Goal: Information Seeking & Learning: Learn about a topic

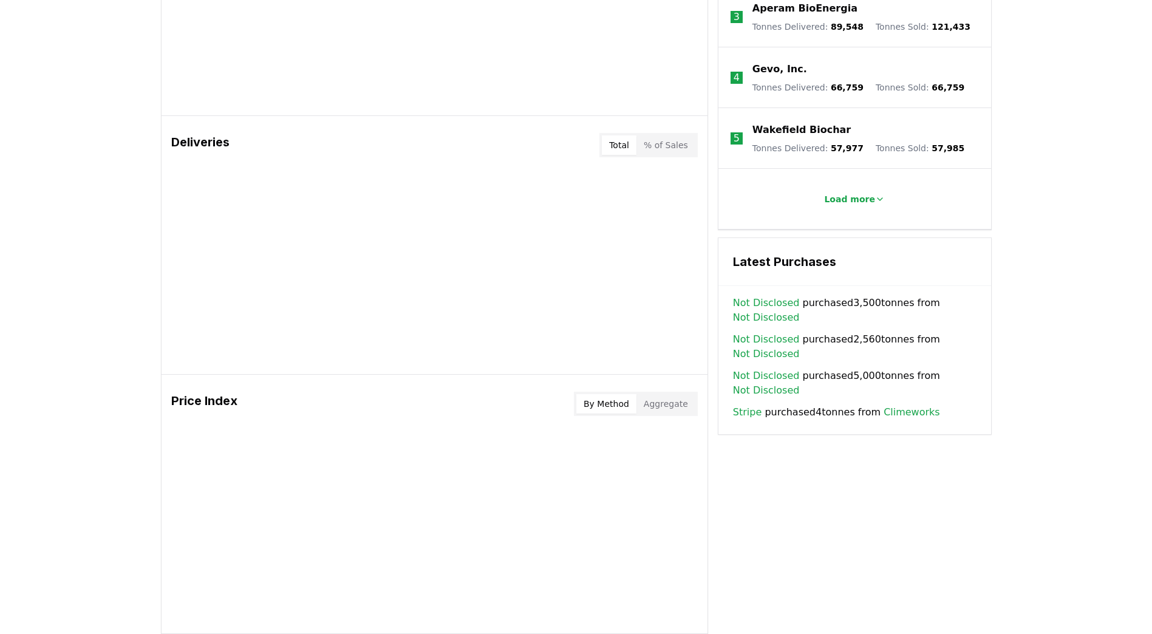
scroll to position [640, 0]
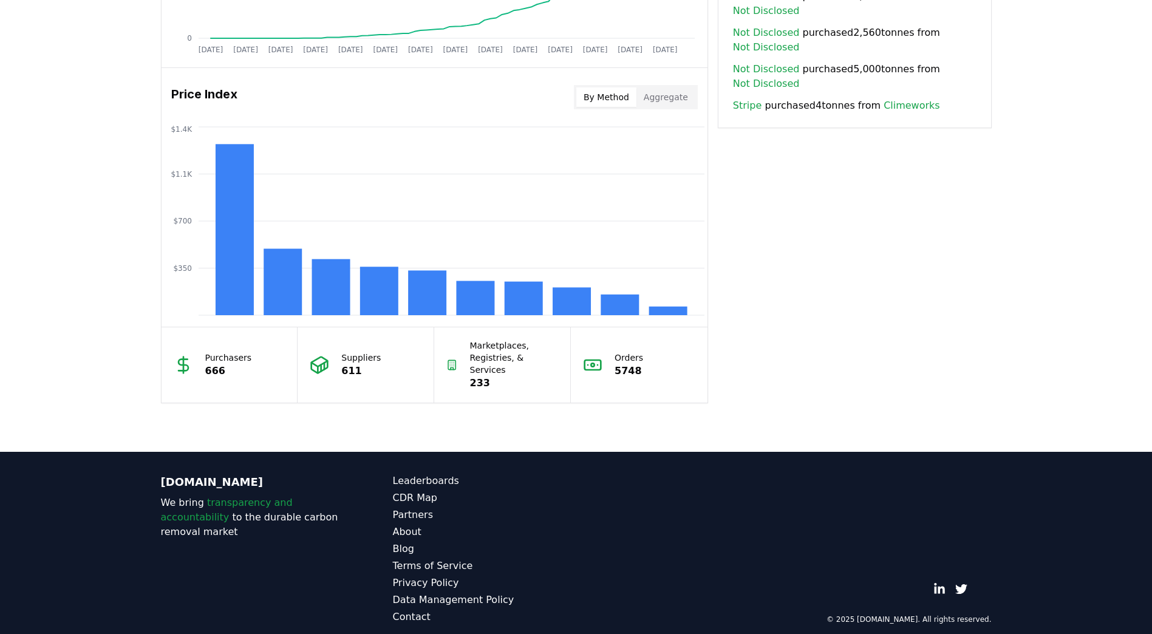
scroll to position [769, 0]
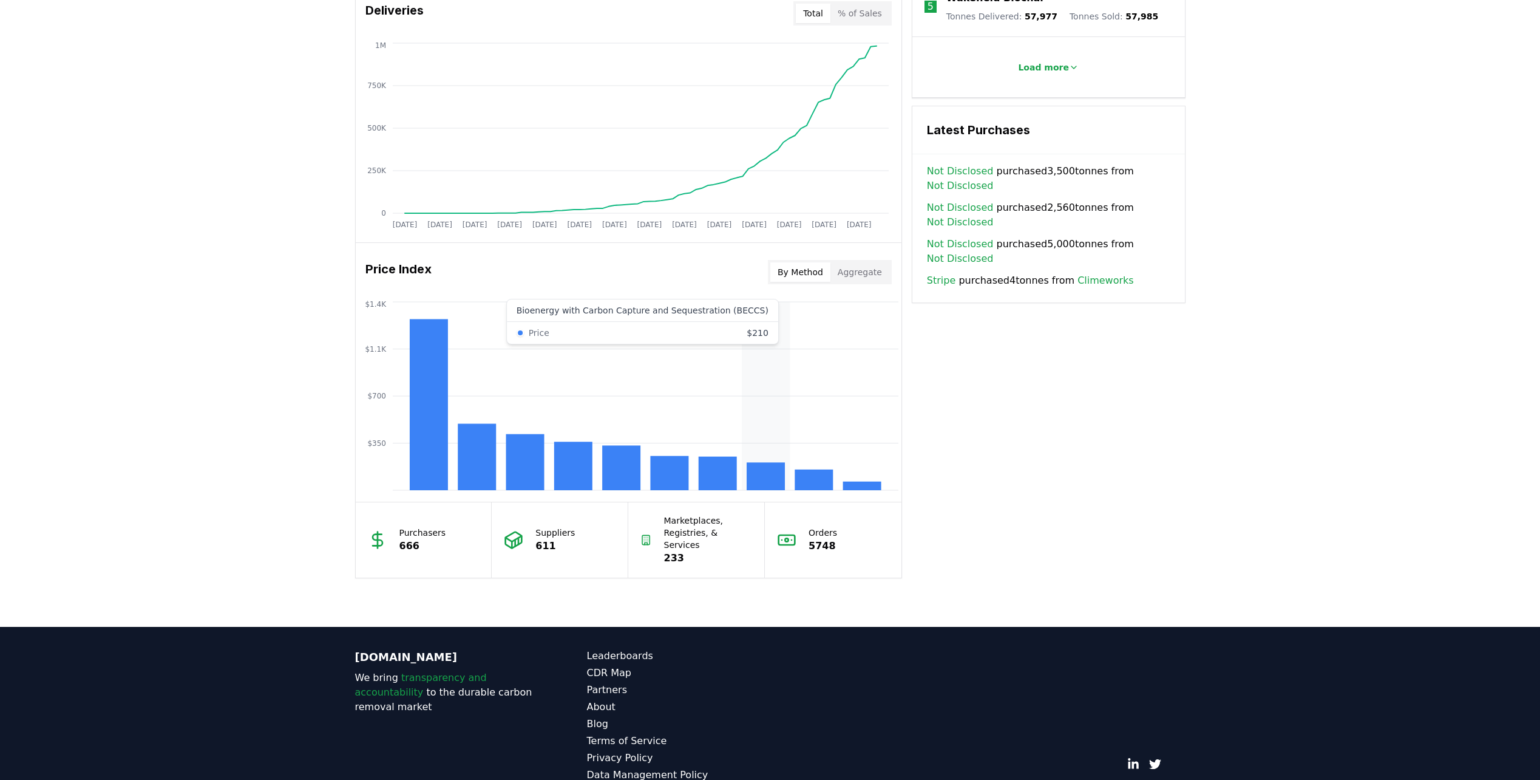
click at [750, 461] on icon "$350 $700 $1.1K $1.4K" at bounding box center [629, 396] width 546 height 194
drag, startPoint x: 754, startPoint y: 469, endPoint x: 995, endPoint y: 410, distance: 248.1
click at [995, 410] on div "Key Metrics Find detailed analysis of carbon removal data through time. Total S…" at bounding box center [770, 127] width 831 height 902
click at [774, 471] on rect at bounding box center [766, 476] width 38 height 28
click at [774, 469] on rect at bounding box center [766, 476] width 38 height 28
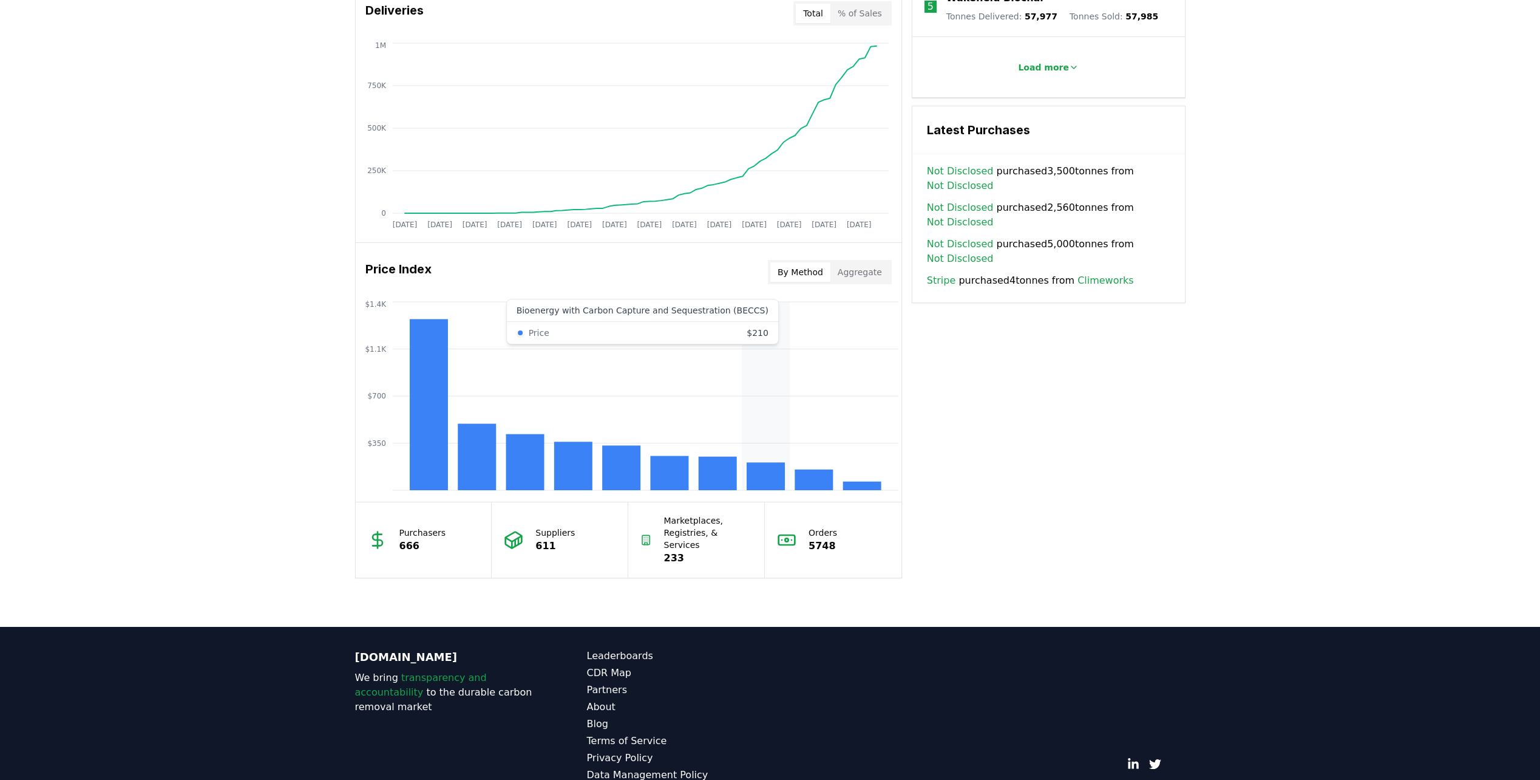
click at [746, 332] on icon "$350 $700 $1.1K $1.4K" at bounding box center [629, 396] width 546 height 194
click at [729, 322] on icon "$350 $700 $1.1K $1.4K" at bounding box center [629, 396] width 546 height 194
click at [668, 331] on icon "$350 $700 $1.1K $1.4K" at bounding box center [629, 396] width 546 height 194
click at [430, 355] on rect at bounding box center [428, 404] width 38 height 171
click at [509, 477] on rect at bounding box center [525, 462] width 38 height 56
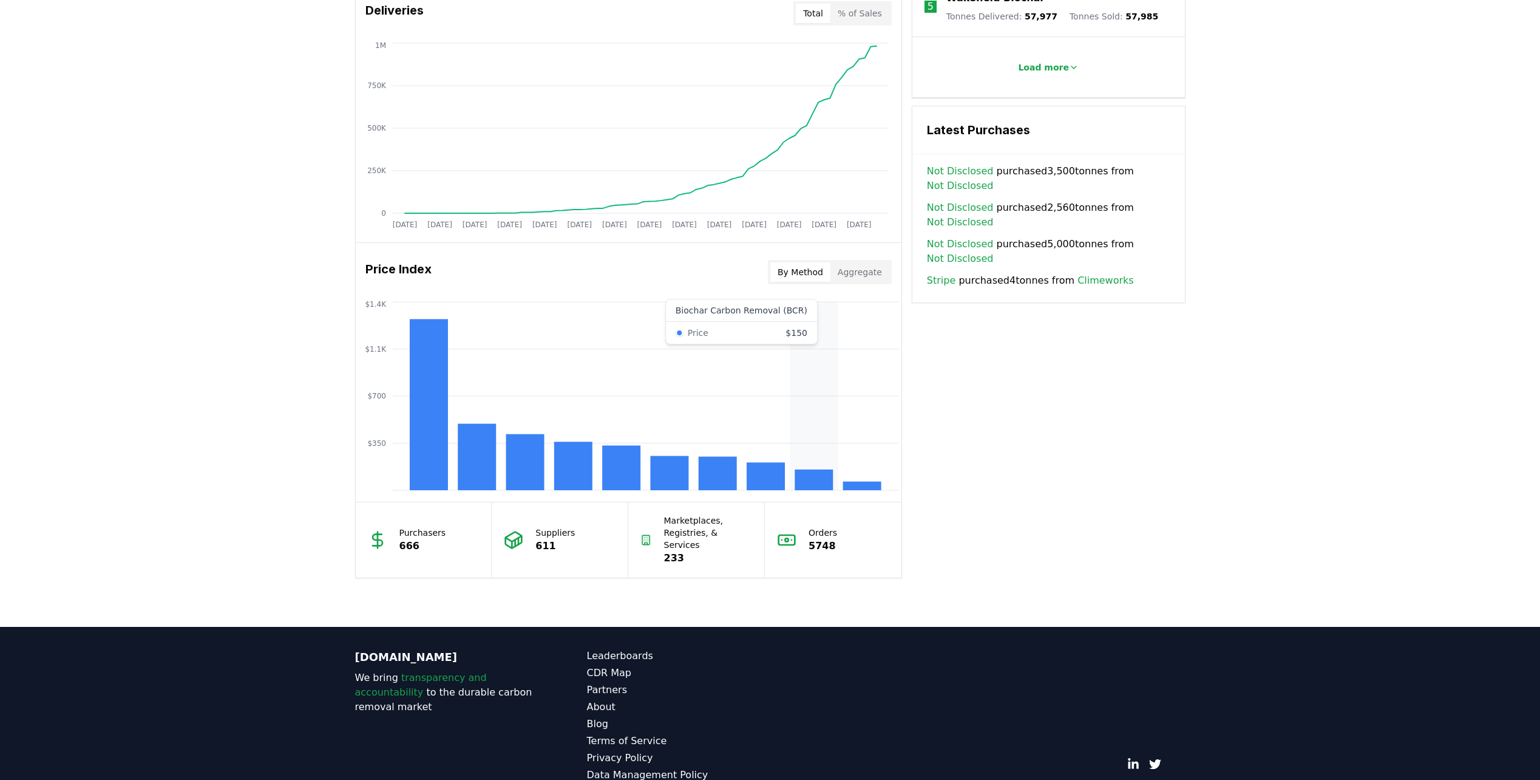
click at [803, 488] on rect at bounding box center [814, 479] width 38 height 21
click at [725, 481] on rect at bounding box center [717, 473] width 38 height 33
click at [735, 480] on rect at bounding box center [717, 473] width 38 height 33
drag, startPoint x: 735, startPoint y: 480, endPoint x: 749, endPoint y: 479, distance: 14.6
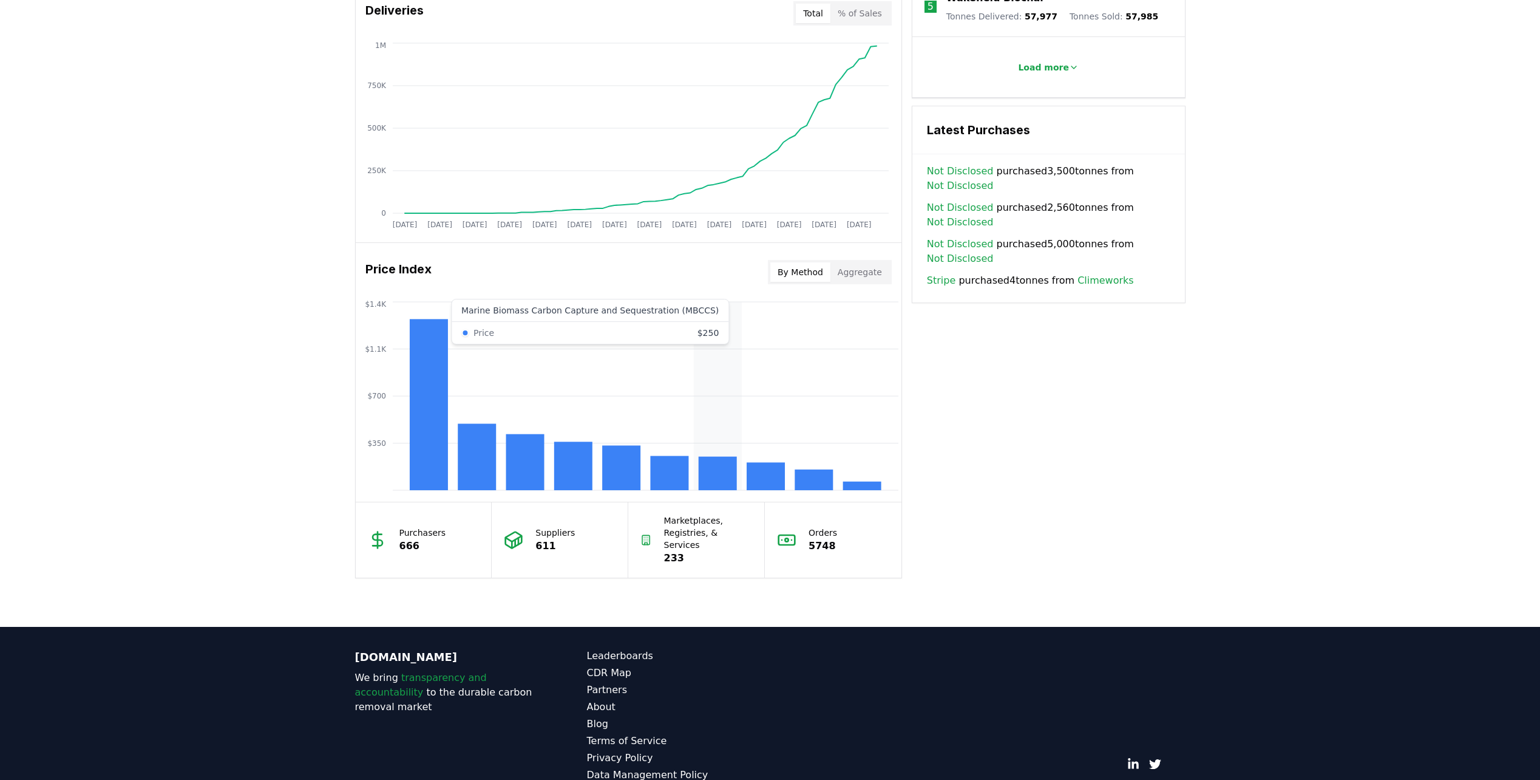
click at [749, 479] on rect at bounding box center [766, 476] width 38 height 28
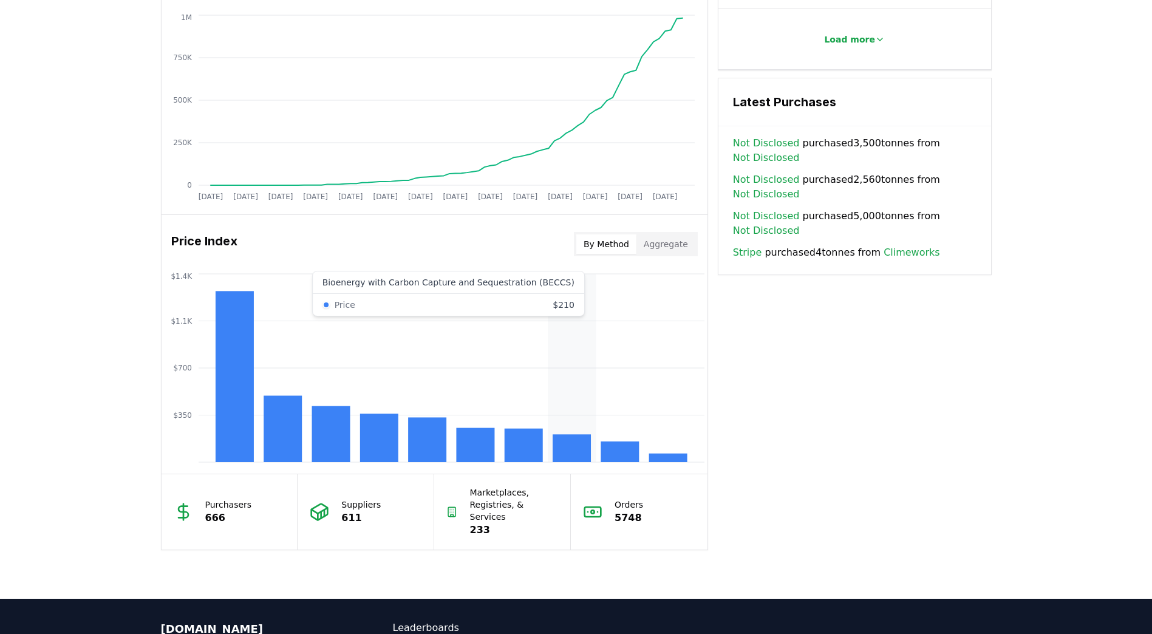
scroll to position [795, 0]
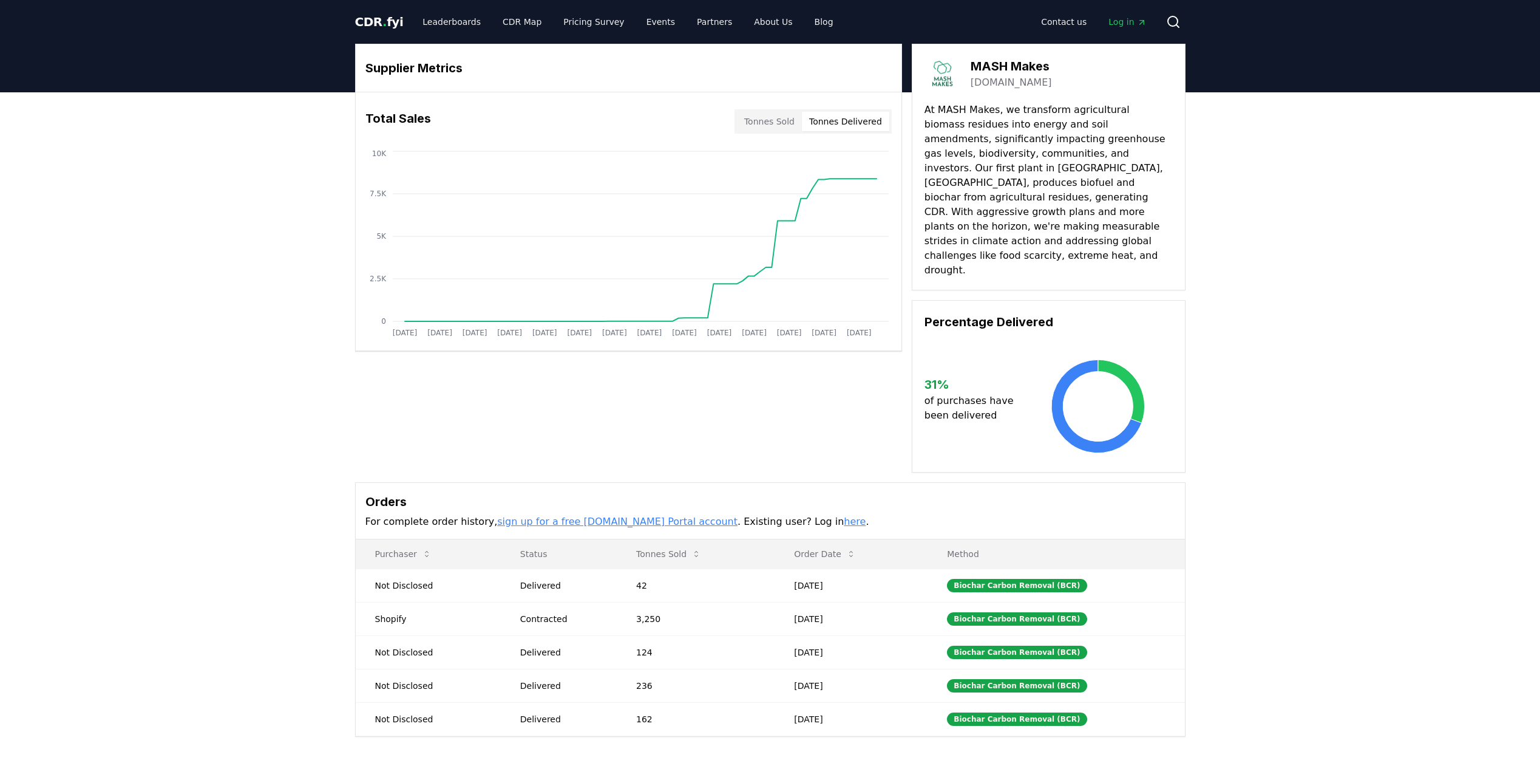
click at [829, 128] on button "Tonnes Delivered" at bounding box center [845, 121] width 87 height 19
drag, startPoint x: 744, startPoint y: 121, endPoint x: 764, endPoint y: 123, distance: 20.2
click at [747, 121] on div "Tonnes Sold Tonnes Delivered" at bounding box center [813, 121] width 157 height 24
click at [778, 124] on button "Tonnes Sold" at bounding box center [769, 121] width 65 height 19
click at [868, 129] on button "Tonnes Delivered" at bounding box center [845, 121] width 87 height 19
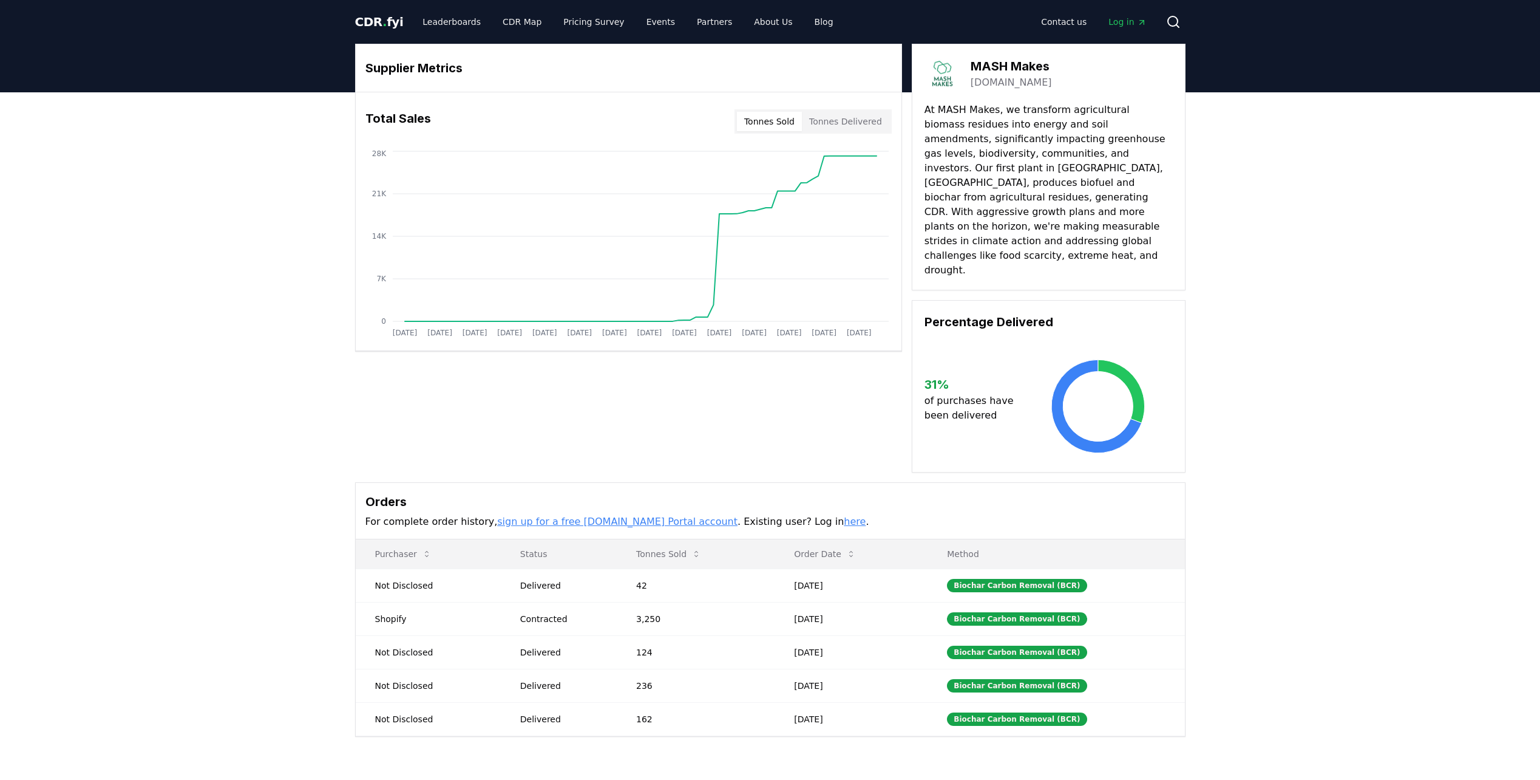
click at [802, 120] on button "Tonnes Sold" at bounding box center [769, 121] width 65 height 19
click at [1086, 165] on p "At MASH Makes, we transform agricultural biomass residues into energy and soil …" at bounding box center [1049, 190] width 248 height 175
click at [452, 22] on link "Leaderboards" at bounding box center [452, 22] width 78 height 22
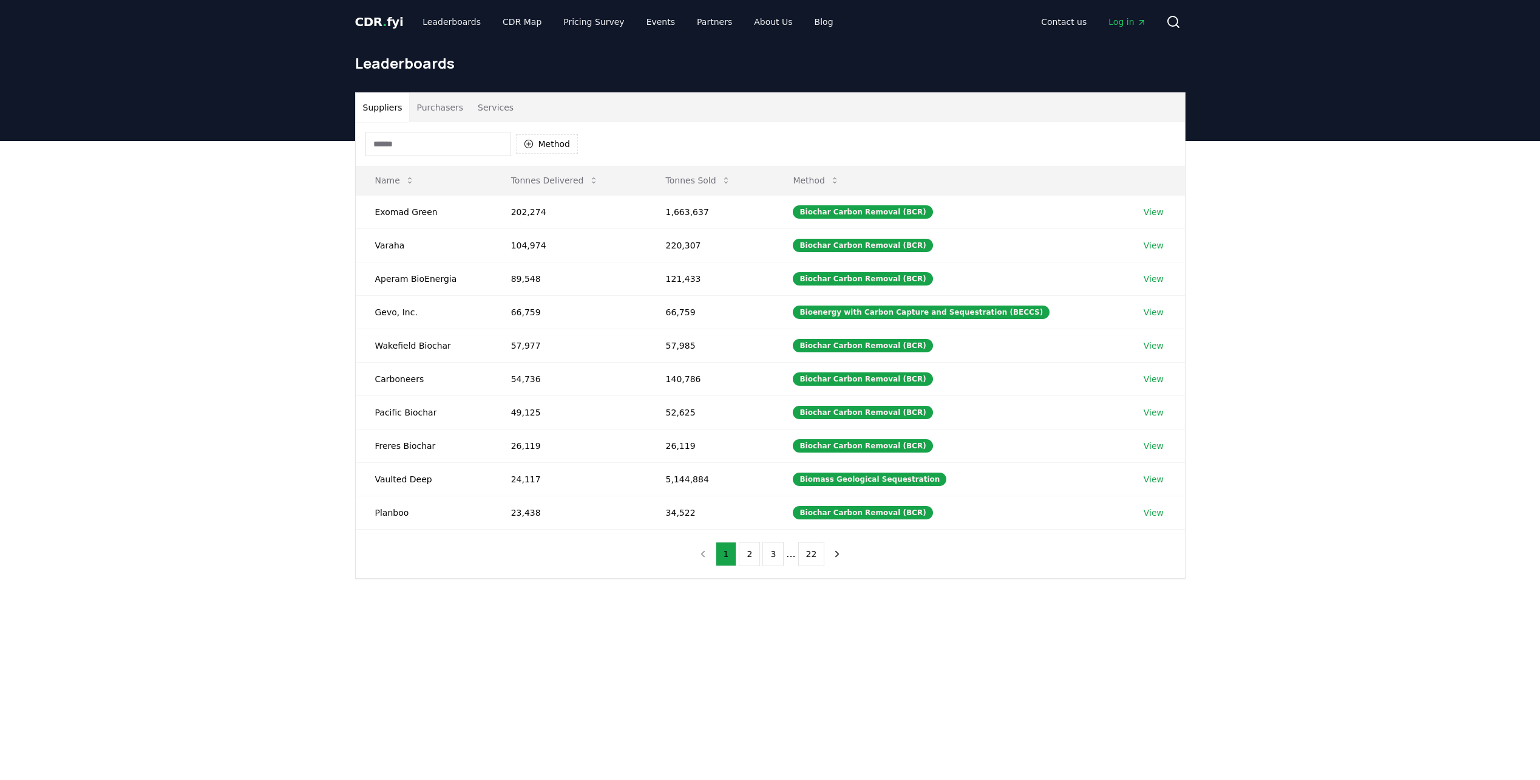
click at [390, 25] on span "CDR . fyi" at bounding box center [379, 22] width 49 height 15
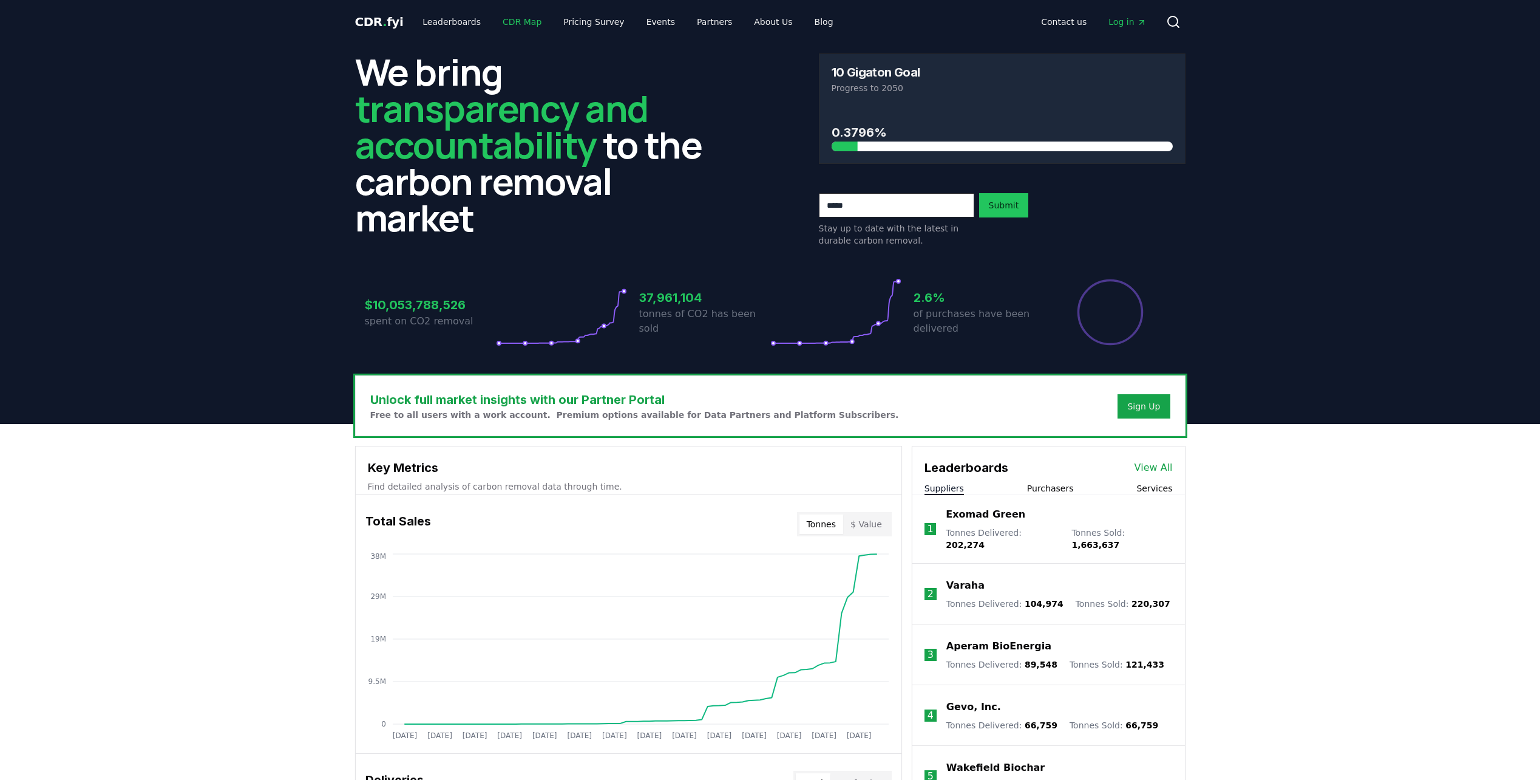
click at [506, 27] on link "CDR Map" at bounding box center [522, 22] width 58 height 22
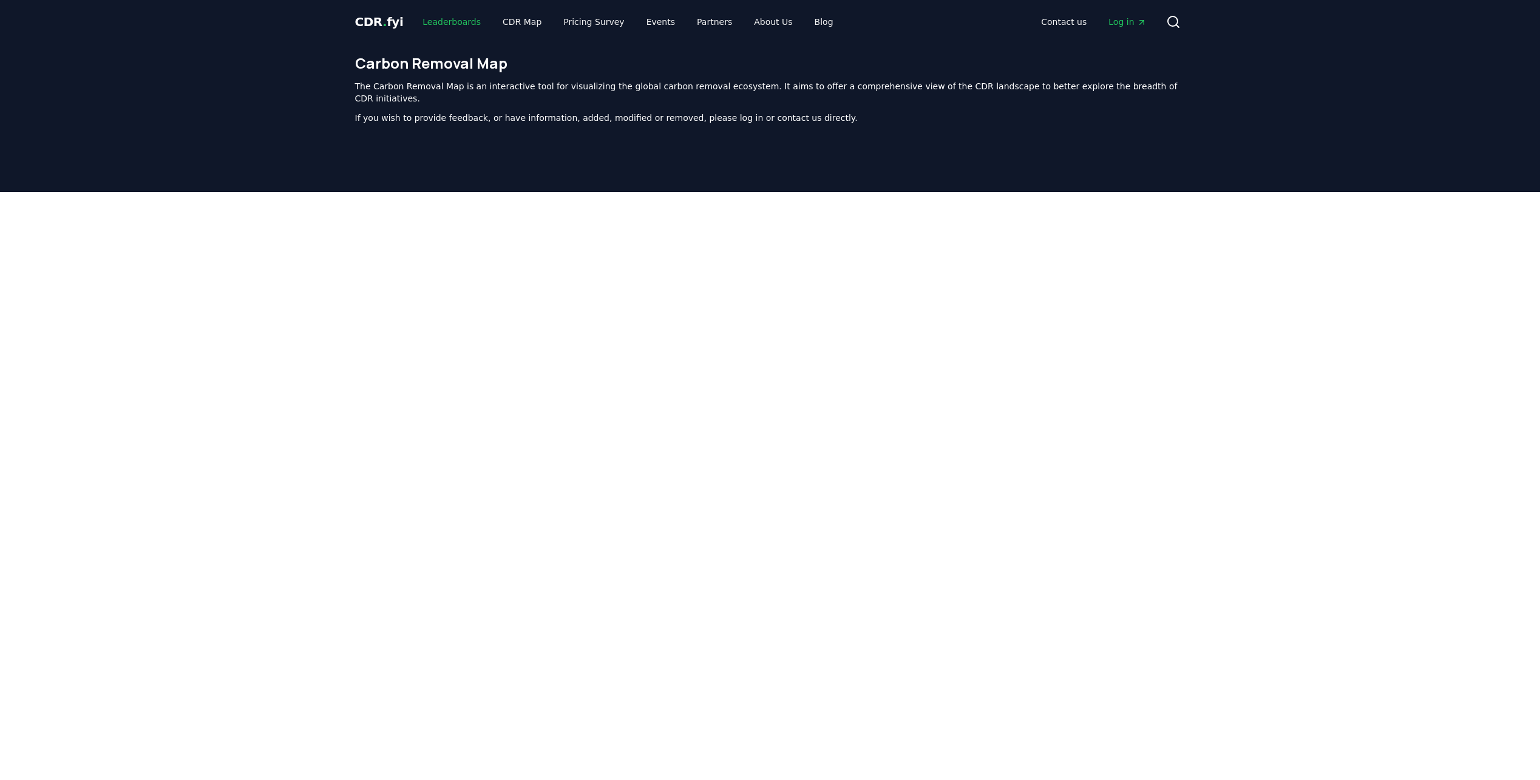
click at [413, 24] on link "Leaderboards" at bounding box center [452, 22] width 78 height 22
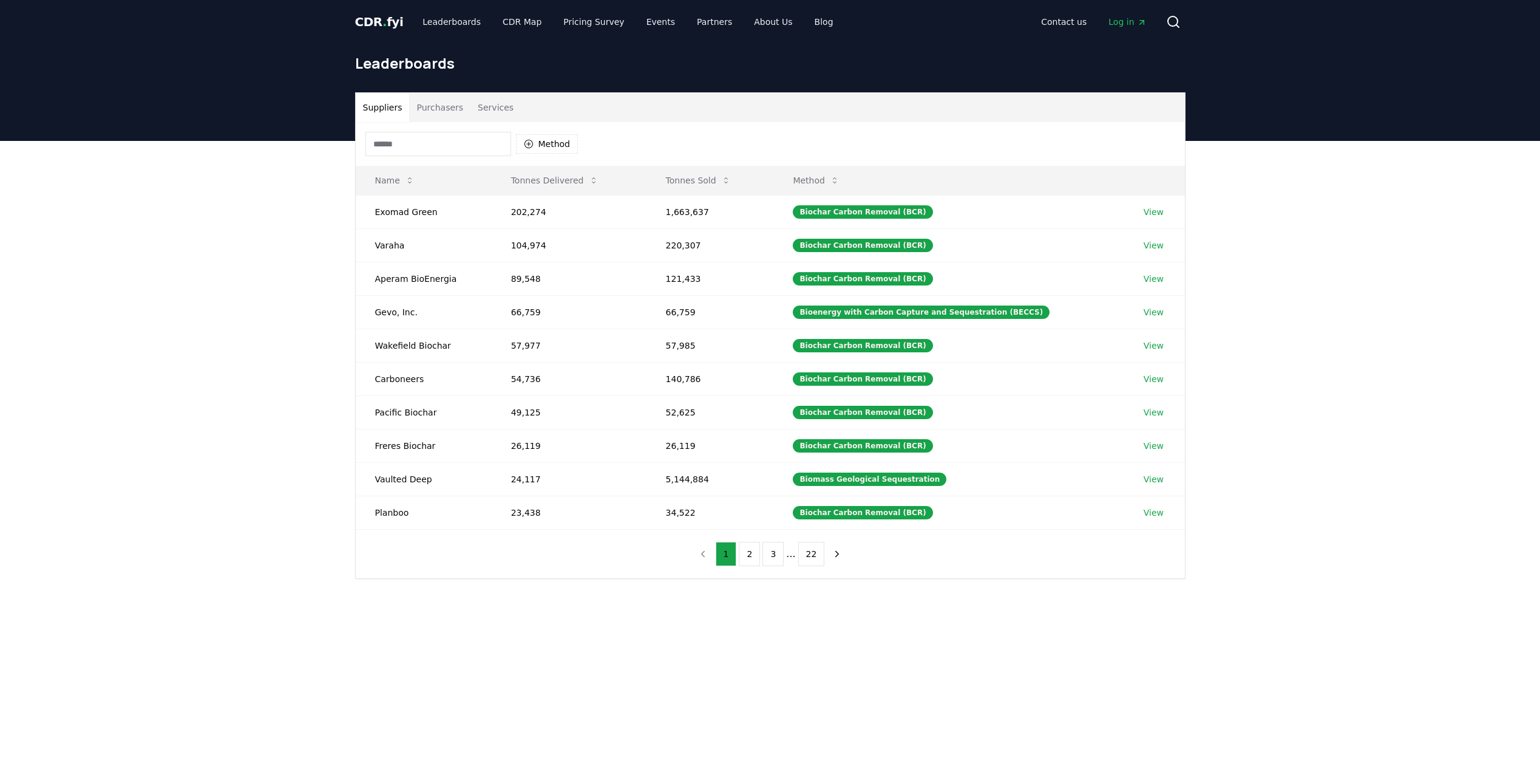
click at [395, 19] on span "CDR . fyi" at bounding box center [379, 22] width 49 height 15
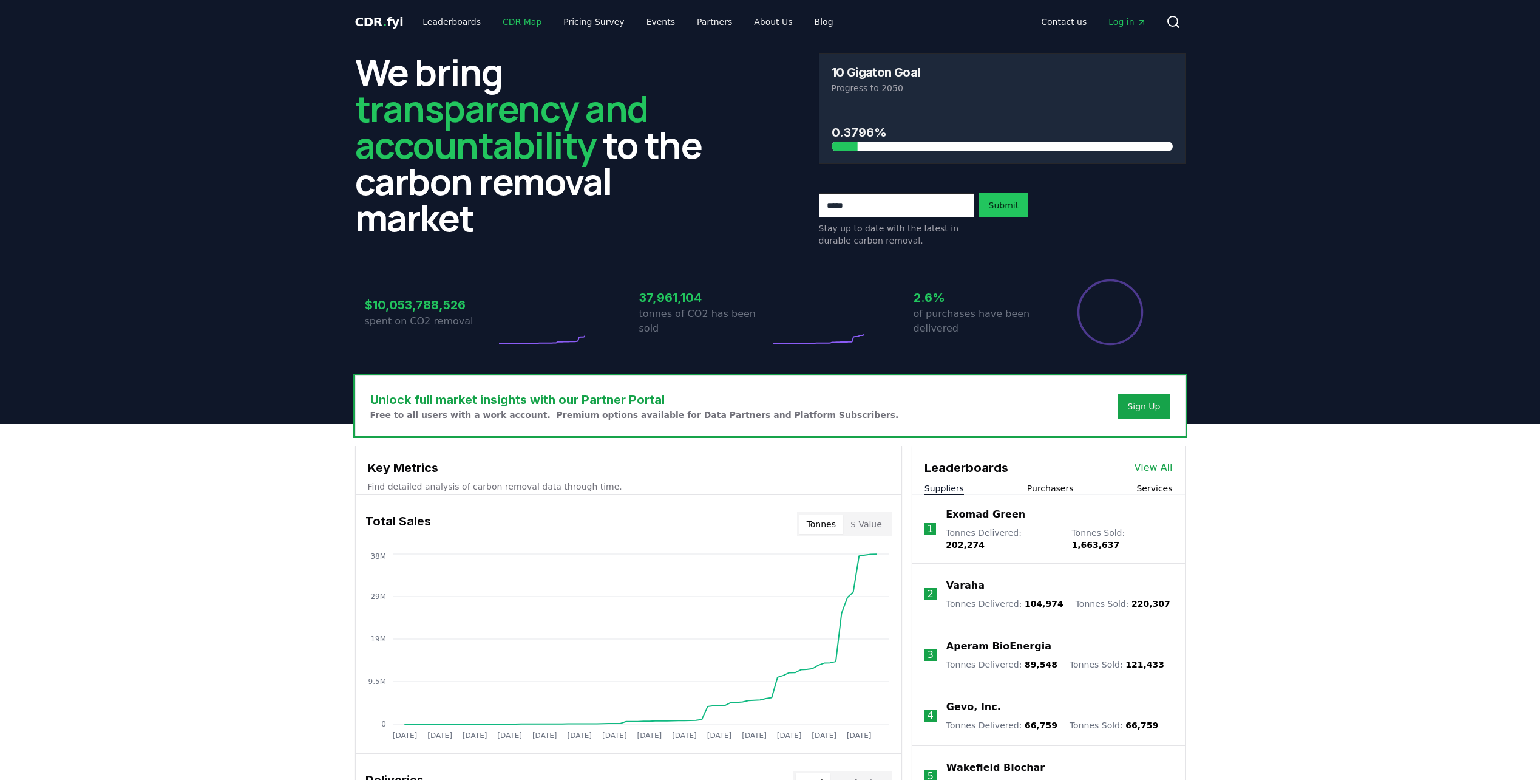
click at [493, 25] on link "CDR Map" at bounding box center [522, 22] width 58 height 22
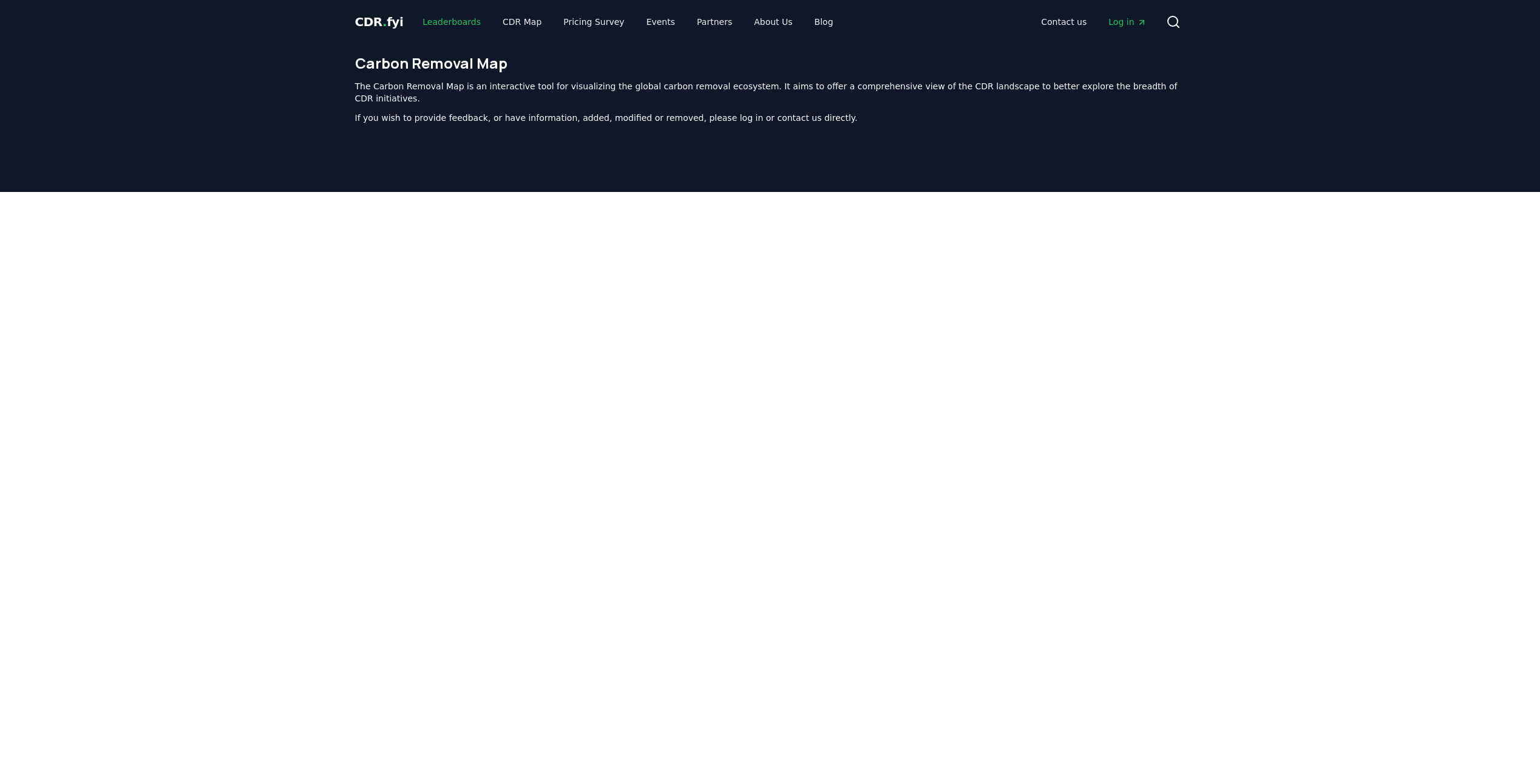
click at [453, 24] on link "Leaderboards" at bounding box center [452, 22] width 78 height 22
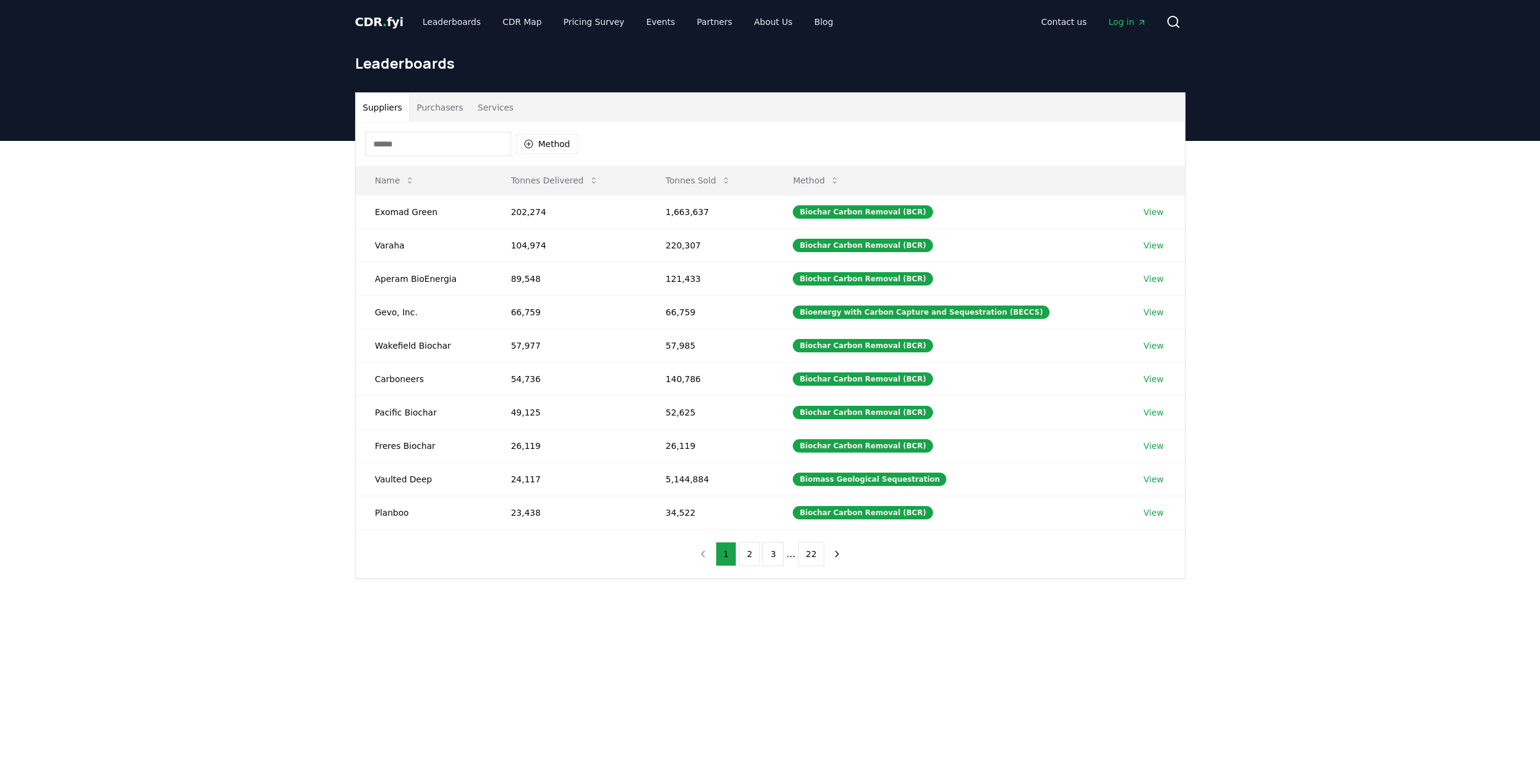
click at [471, 107] on button "Services" at bounding box center [496, 107] width 50 height 29
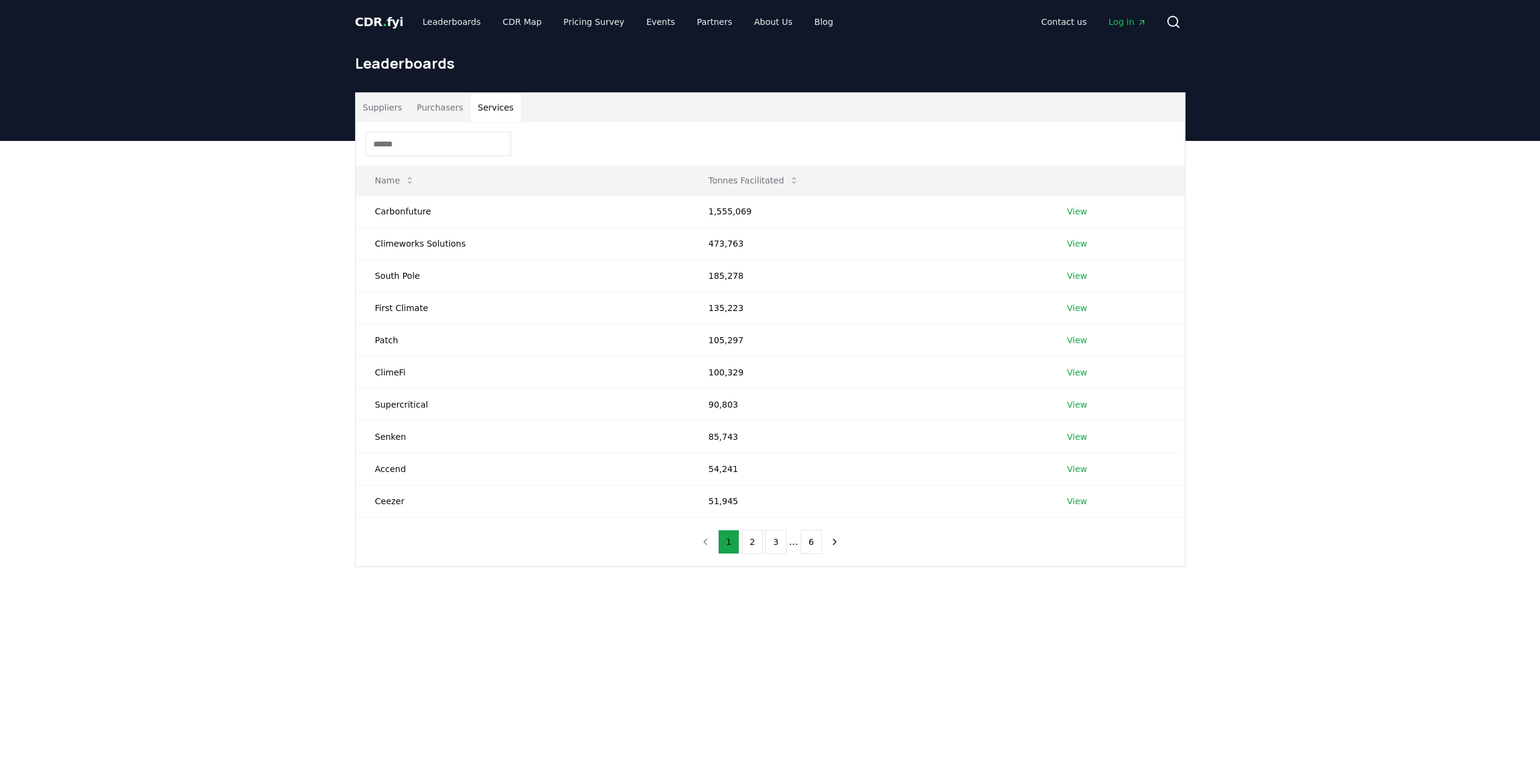
click at [440, 107] on button "Purchasers" at bounding box center [439, 107] width 61 height 29
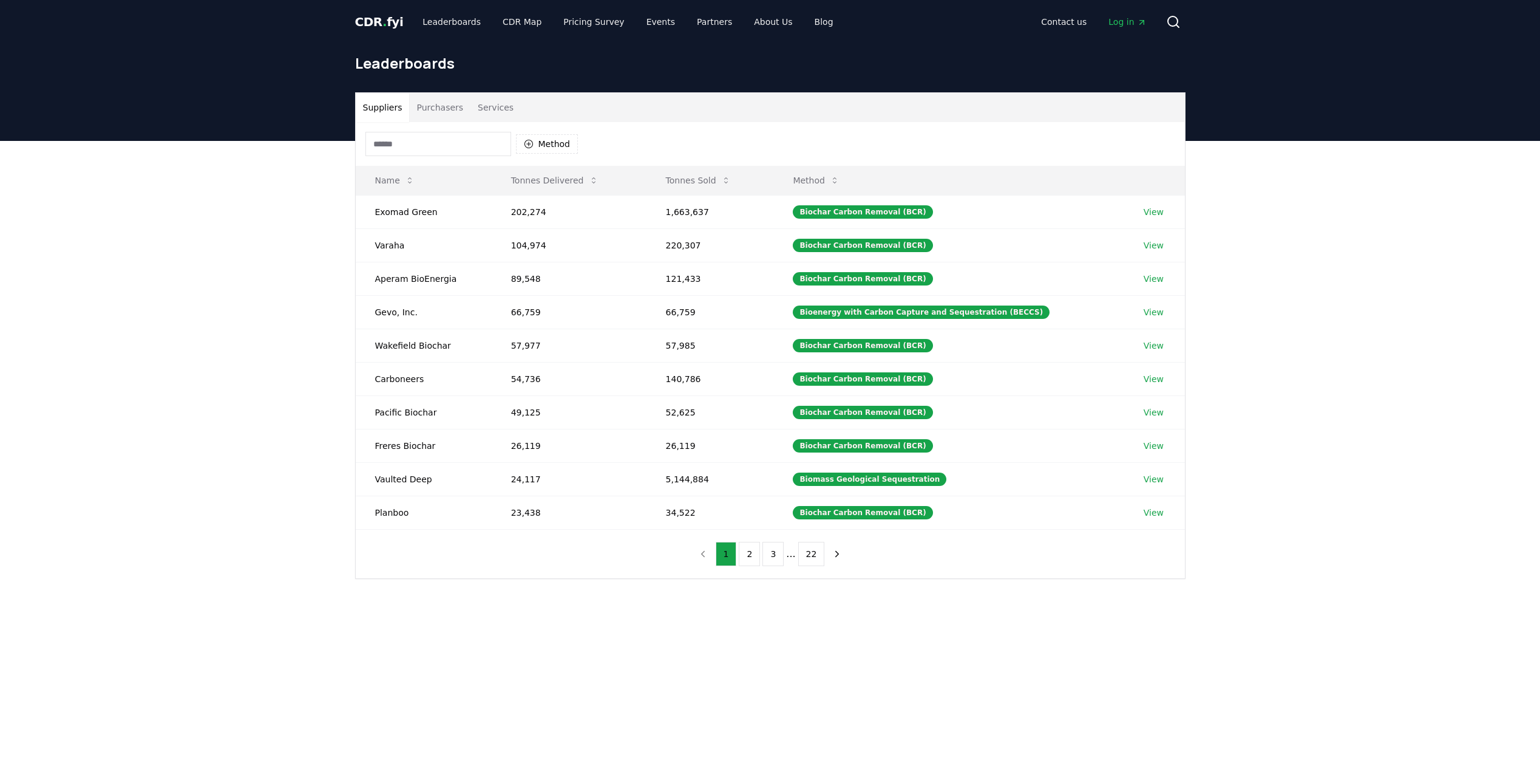
click at [391, 110] on button "Suppliers" at bounding box center [383, 107] width 54 height 29
click at [472, 109] on button "Services" at bounding box center [496, 107] width 50 height 29
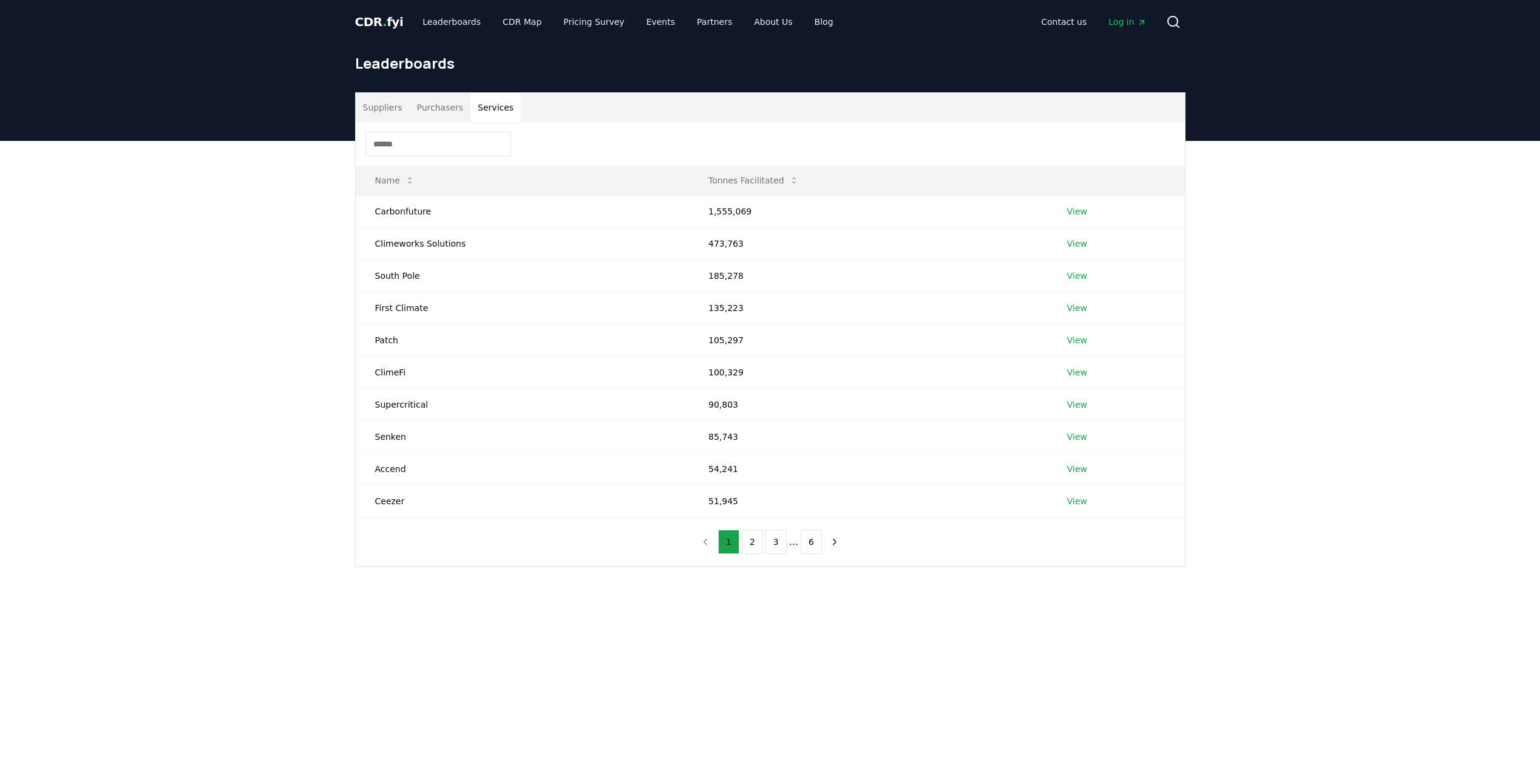
click at [483, 108] on button "Services" at bounding box center [496, 107] width 50 height 29
click at [409, 101] on button "Purchasers" at bounding box center [439, 107] width 61 height 29
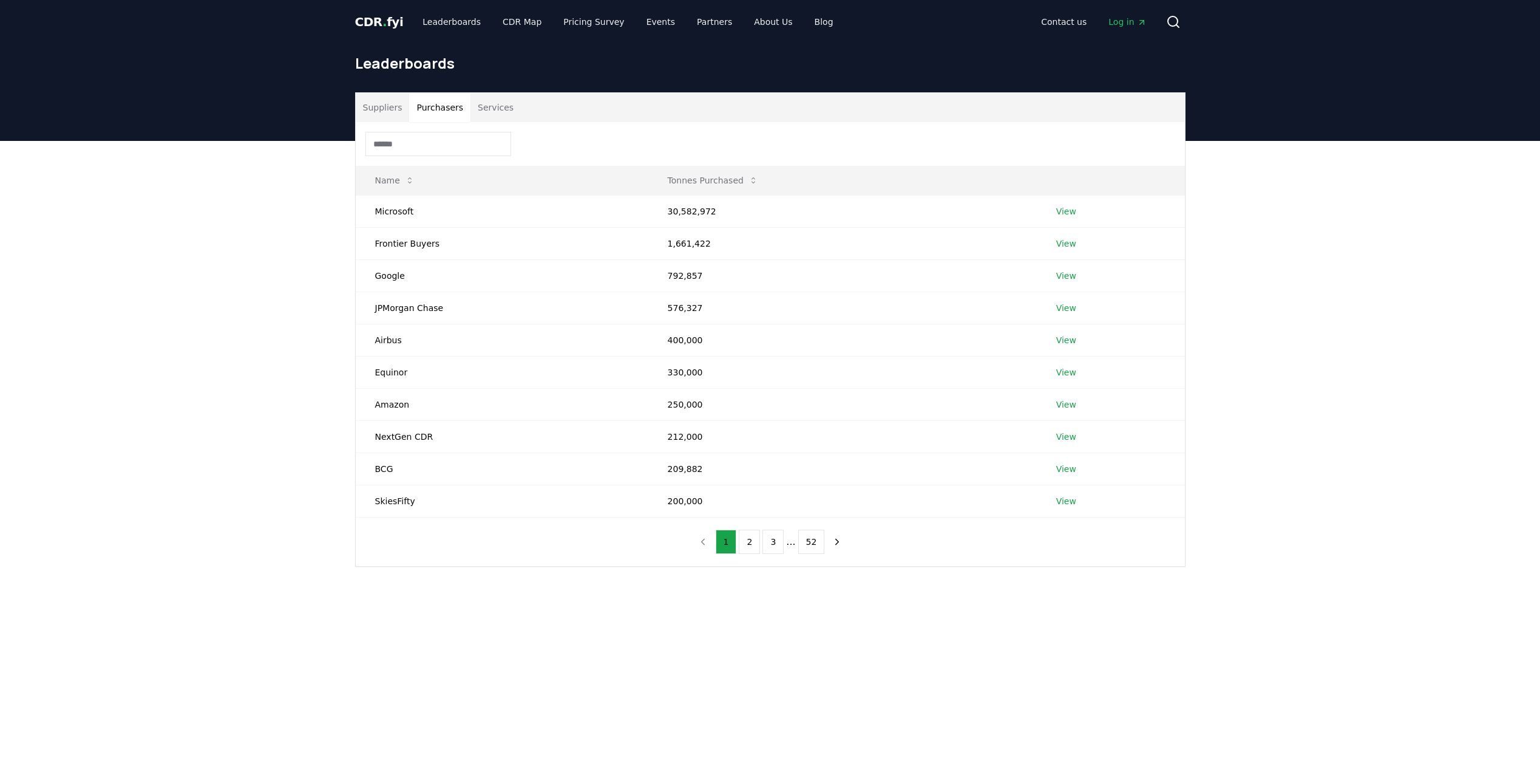
click at [375, 104] on button "Suppliers" at bounding box center [383, 107] width 54 height 29
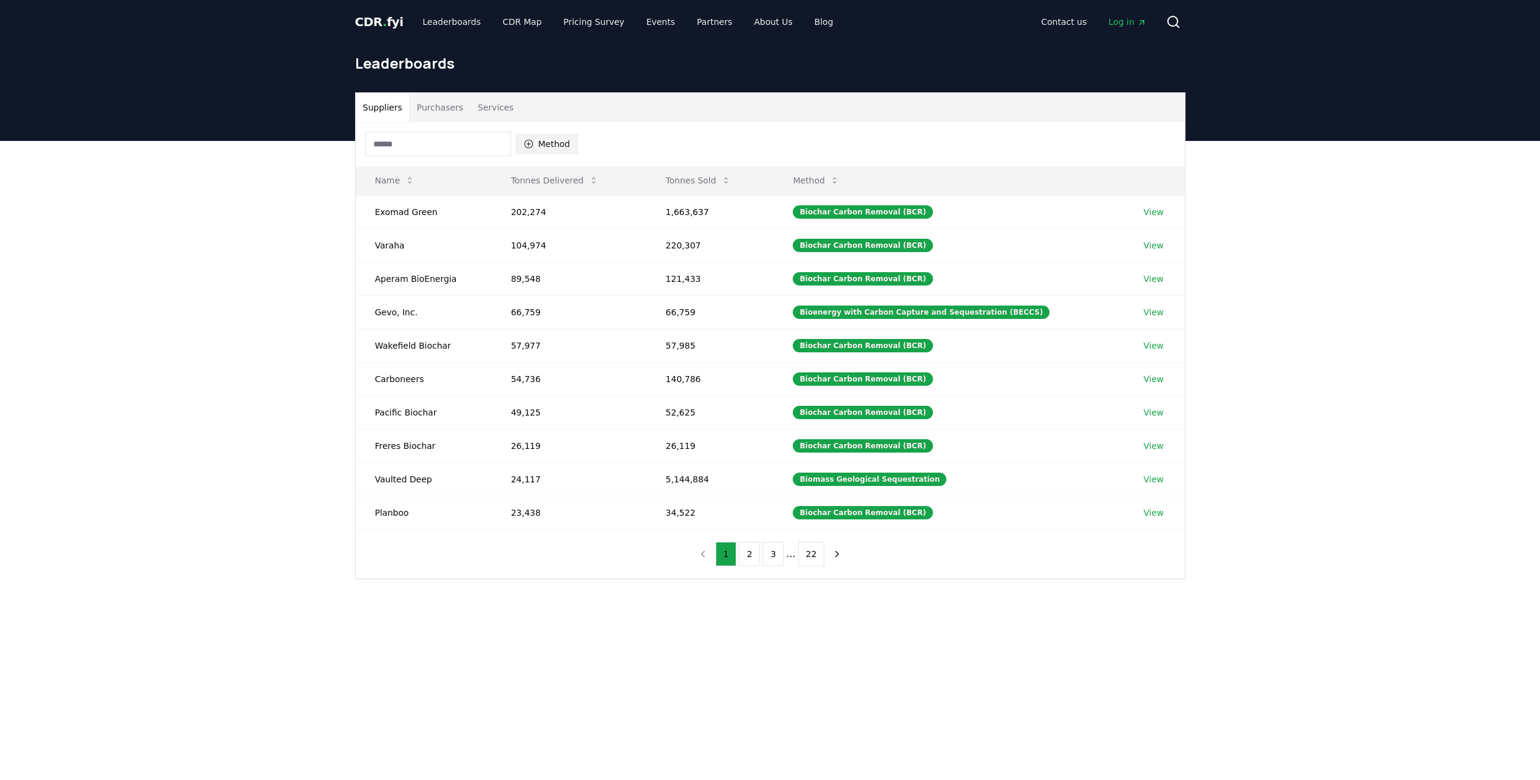
drag, startPoint x: 562, startPoint y: 153, endPoint x: 552, endPoint y: 150, distance: 10.8
click at [559, 152] on button "Method" at bounding box center [547, 143] width 63 height 19
click at [525, 244] on div "Suggestions" at bounding box center [529, 246] width 10 height 10
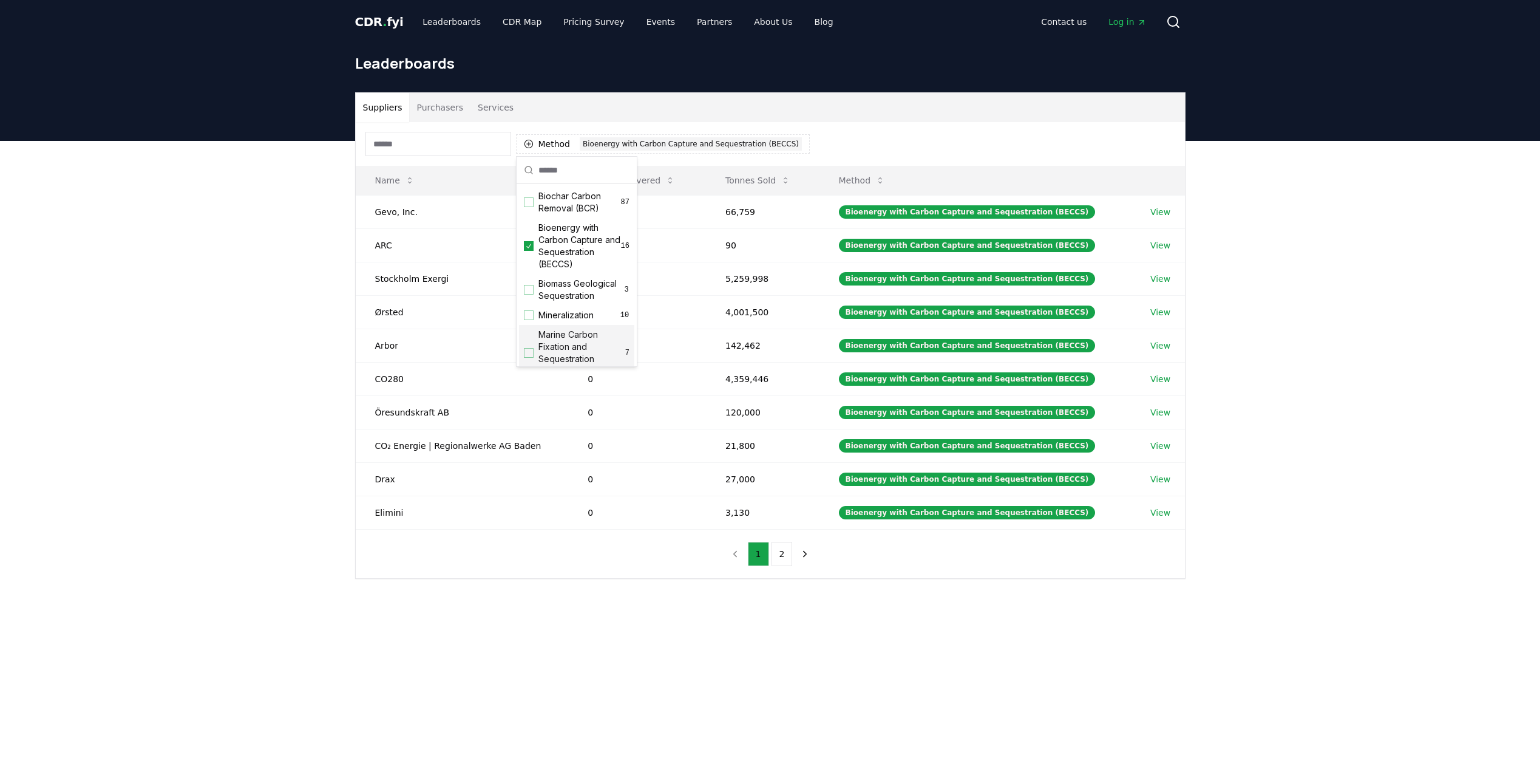
click at [274, 302] on div "Suppliers Purchasers Services Method 1 Bioenergy with Carbon Capture and Seques…" at bounding box center [770, 384] width 1540 height 486
click at [390, 27] on span "CDR . fyi" at bounding box center [379, 22] width 49 height 15
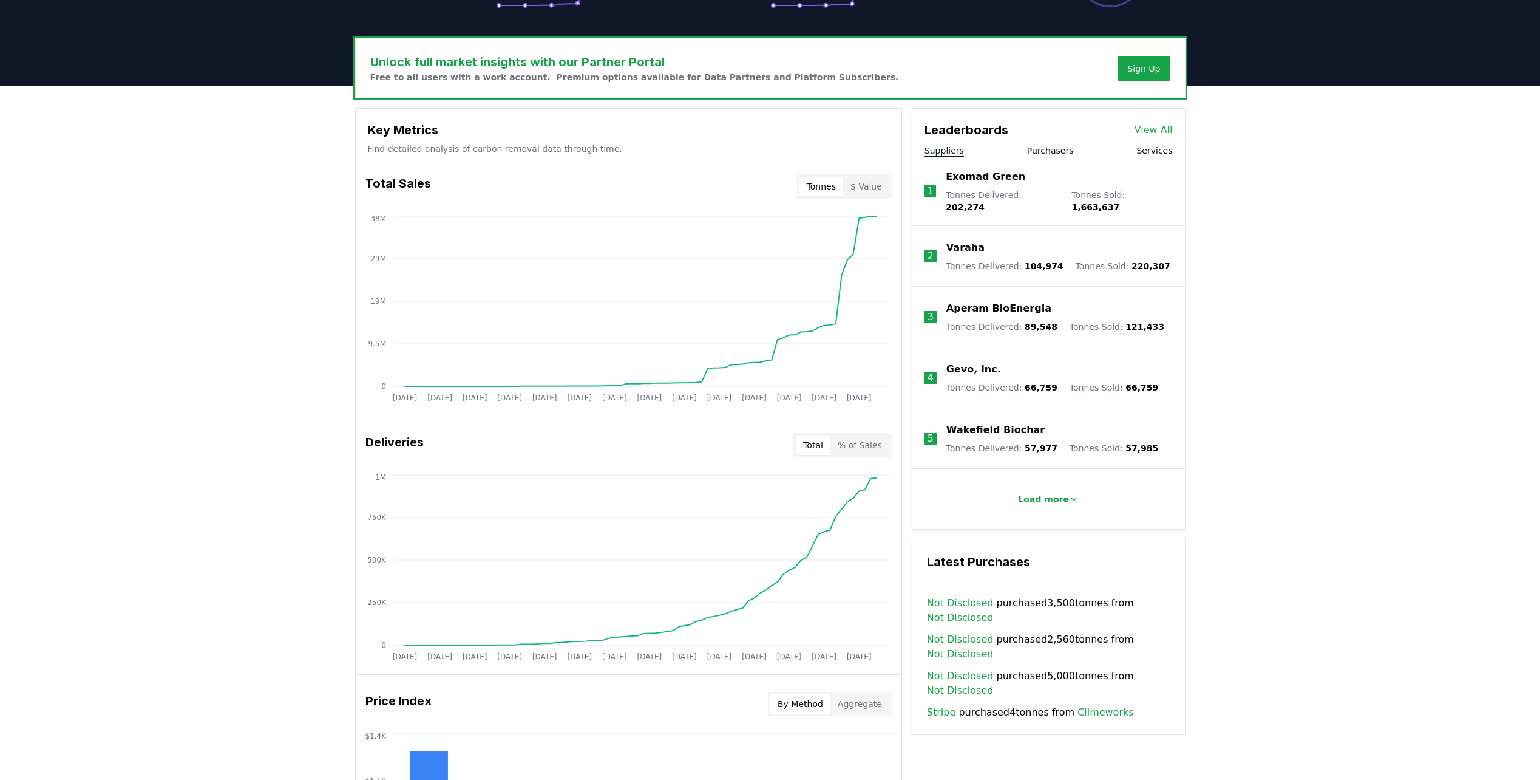
scroll to position [364, 0]
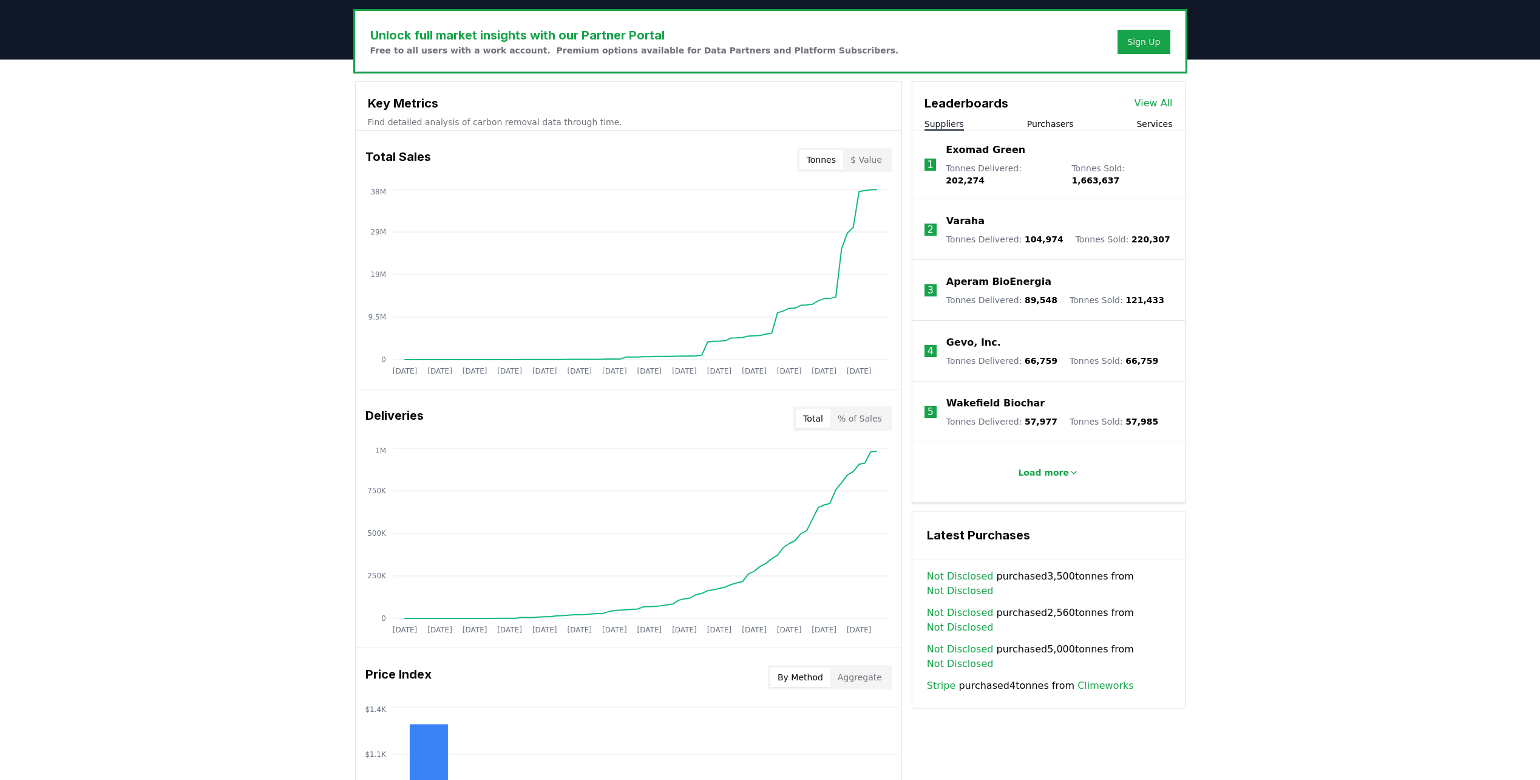
click at [1063, 120] on button "Purchasers" at bounding box center [1050, 124] width 47 height 12
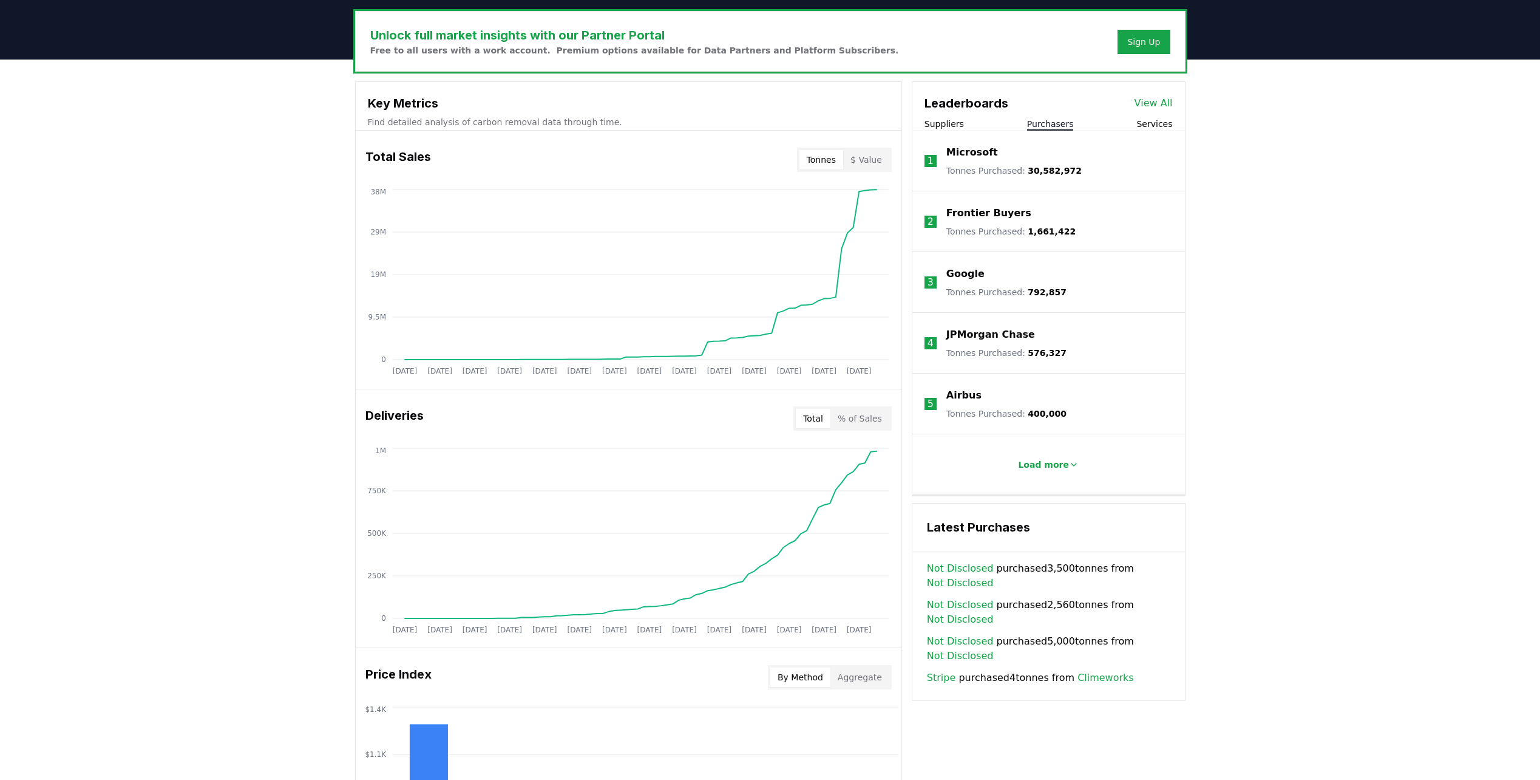
click at [1168, 126] on button "Services" at bounding box center [1155, 124] width 36 height 12
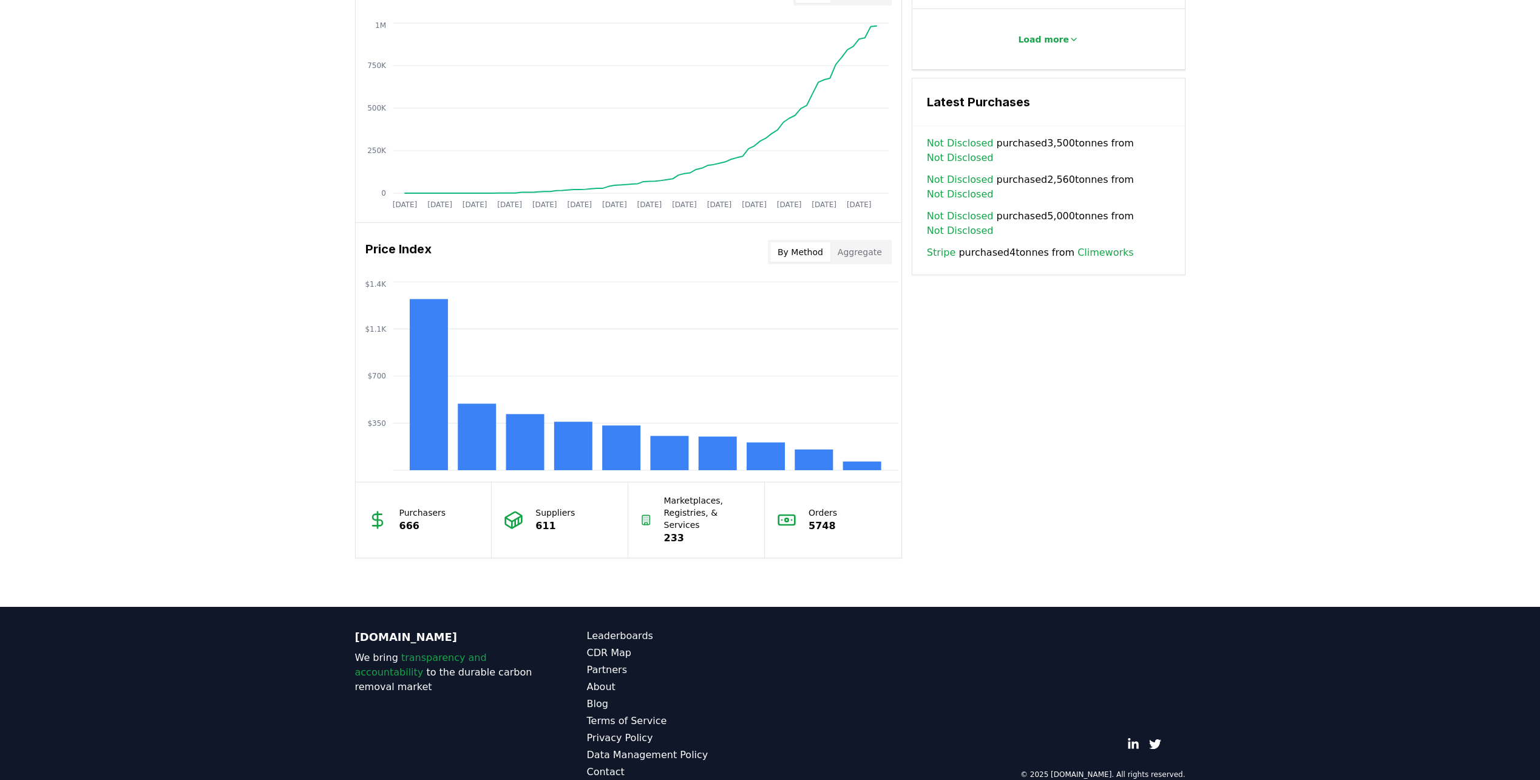
scroll to position [798, 0]
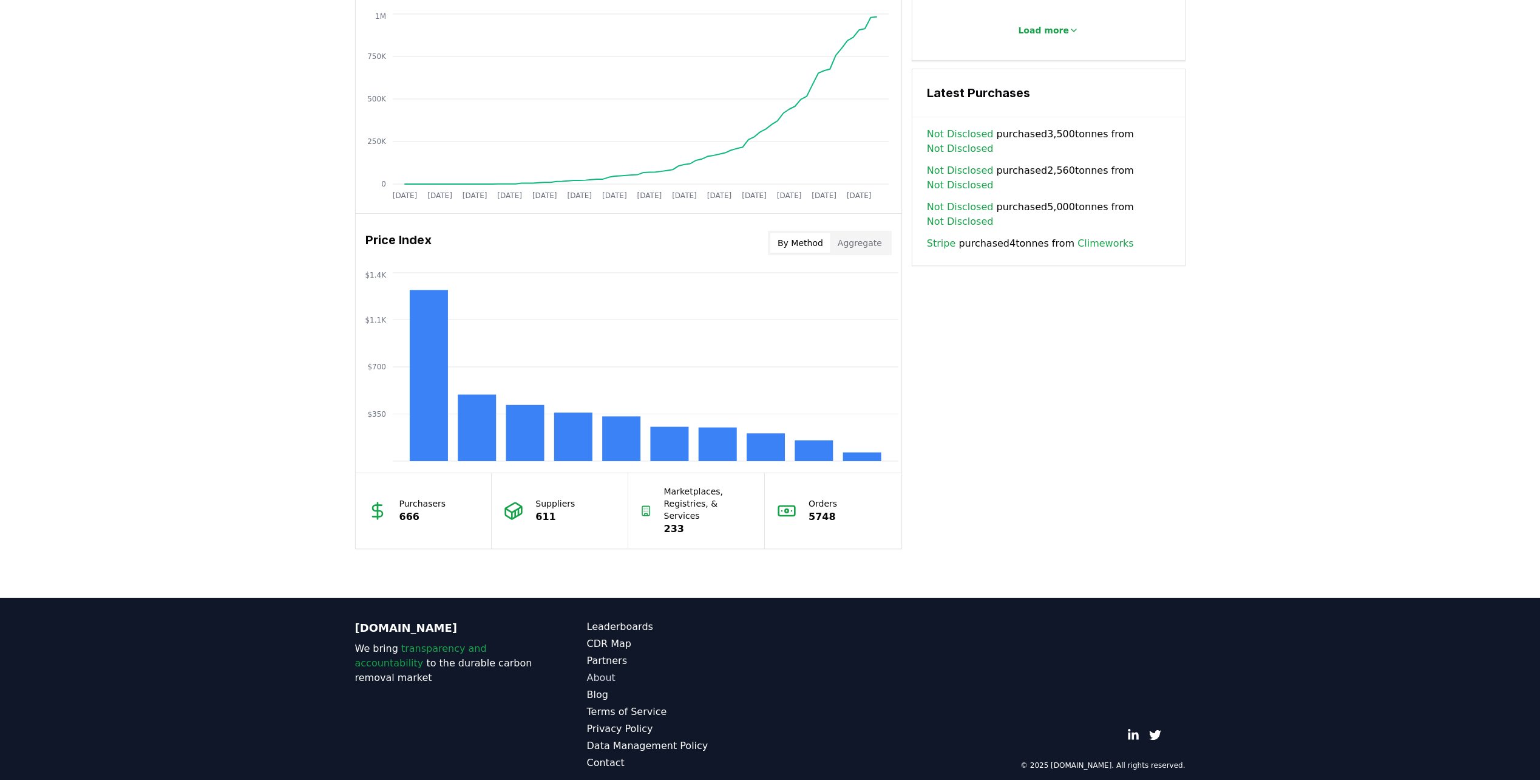
click at [597, 670] on link "About" at bounding box center [678, 677] width 183 height 15
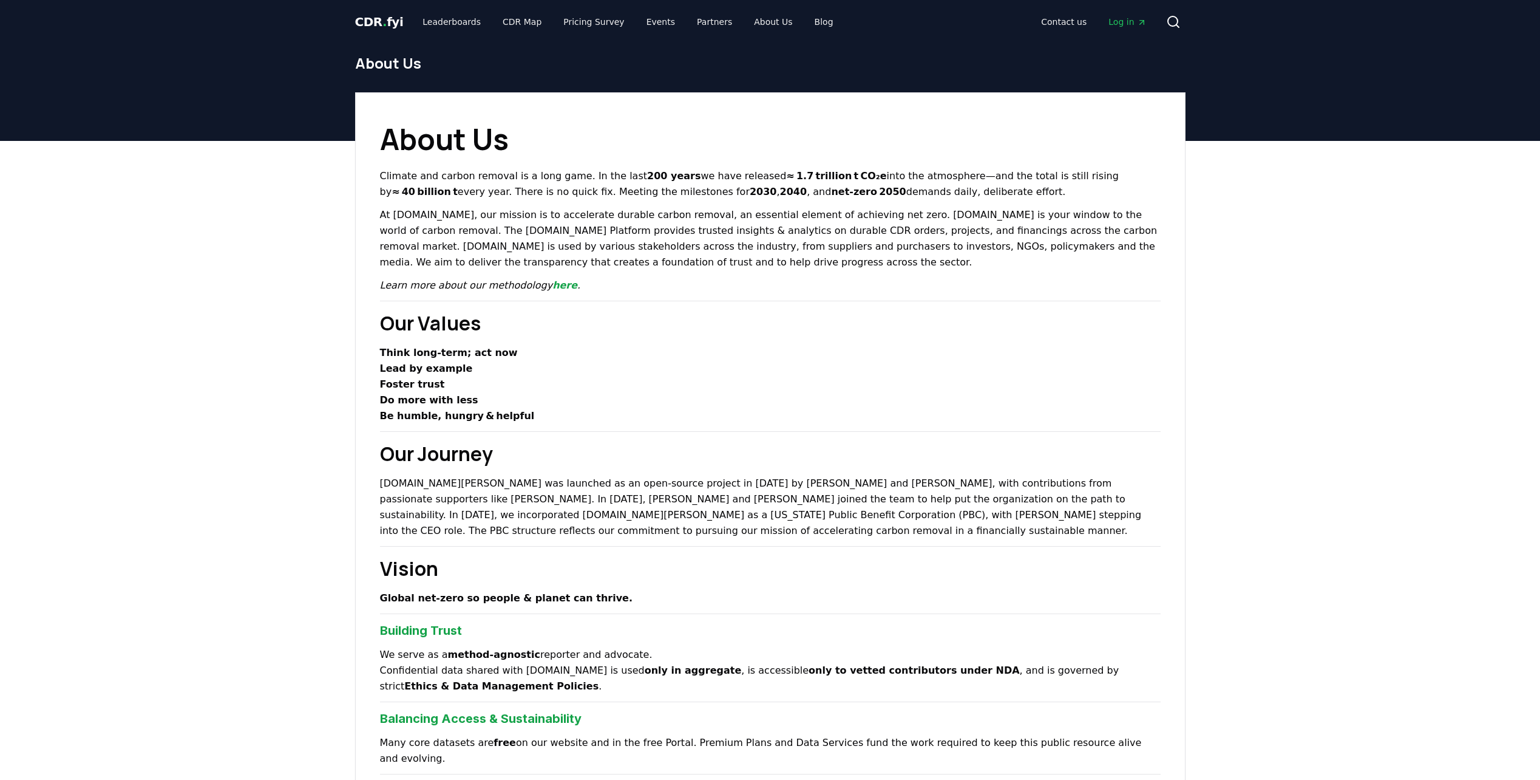
click at [843, 30] on div "Contact us Log in Search" at bounding box center [1014, 22] width 342 height 24
click at [805, 27] on link "Blog" at bounding box center [824, 22] width 38 height 22
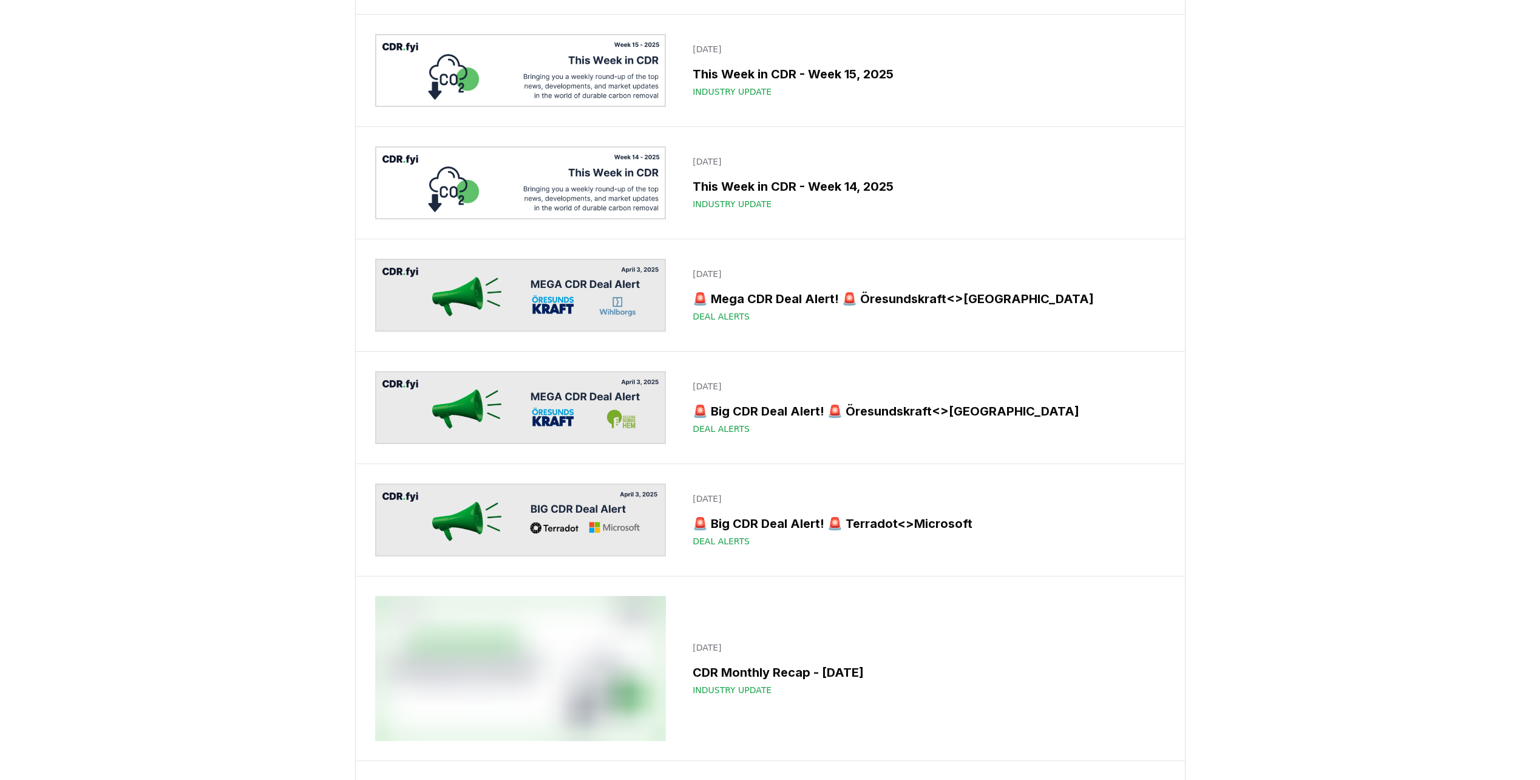
scroll to position [6557, 0]
